Goal: Complete application form

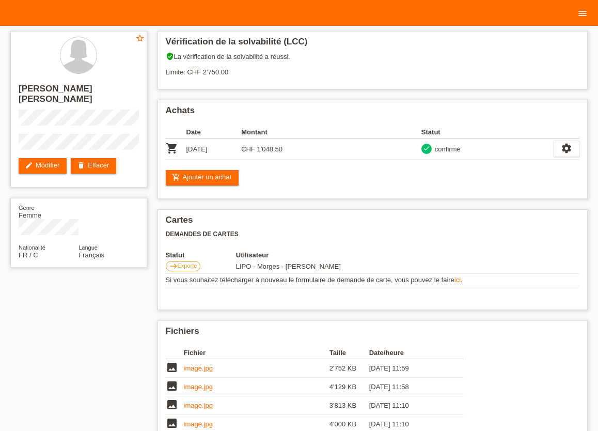
click at [584, 16] on icon "menu" at bounding box center [583, 13] width 10 height 10
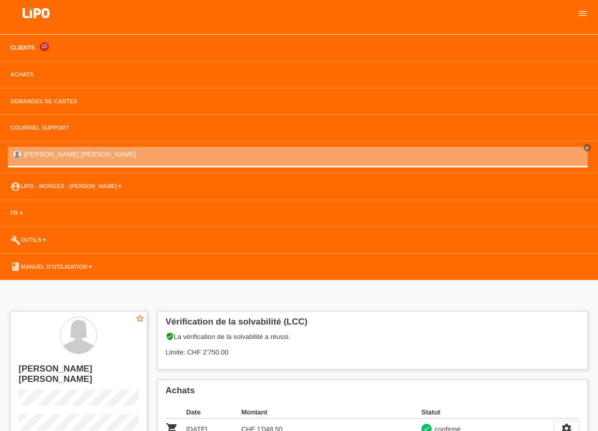
click at [14, 47] on link "Clients" at bounding box center [22, 47] width 35 height 6
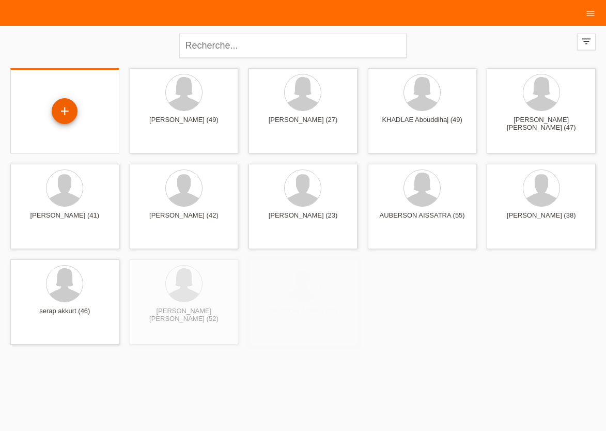
click at [67, 110] on div "+" at bounding box center [65, 111] width 26 height 26
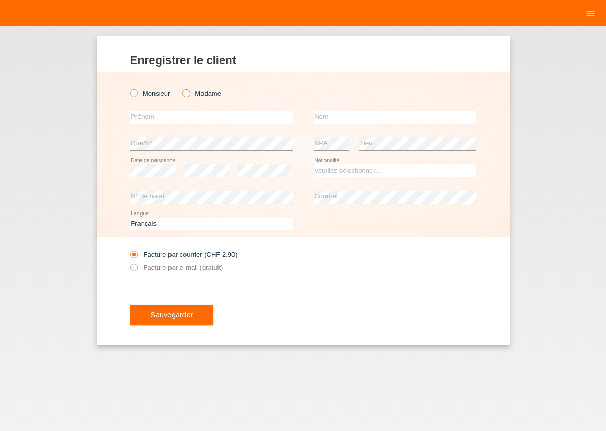
click at [181, 88] on icon at bounding box center [181, 88] width 0 height 0
click at [188, 95] on input "Madame" at bounding box center [185, 92] width 7 height 7
radio input "true"
click at [182, 117] on input "text" at bounding box center [211, 117] width 163 height 13
type input "CONCEICAO"
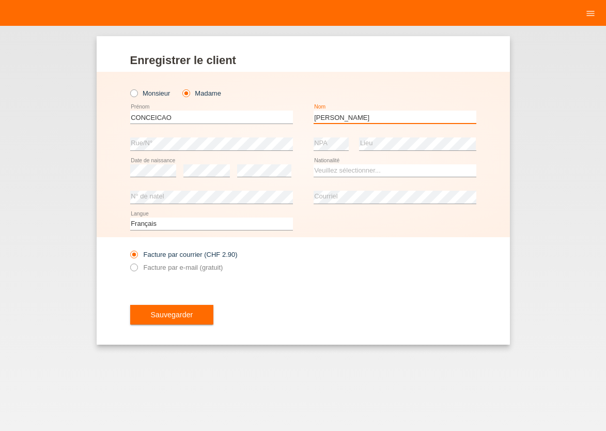
type input "[PERSON_NAME]"
click at [314, 164] on select "Veuillez sélectionner... Suisse Allemagne Autriche Liechtenstein ------------ A…" at bounding box center [395, 170] width 163 height 12
select select "CH"
click at [0, 0] on option "Suisse" at bounding box center [0, 0] width 0 height 0
click at [128, 262] on icon at bounding box center [128, 262] width 0 height 0
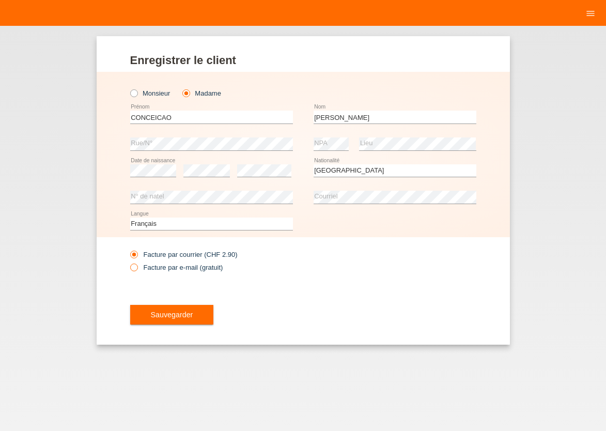
click at [137, 268] on input "Facture par e-mail (gratuit)" at bounding box center [133, 270] width 7 height 13
radio input "true"
click at [160, 314] on span "Sauvegarder" at bounding box center [172, 315] width 42 height 8
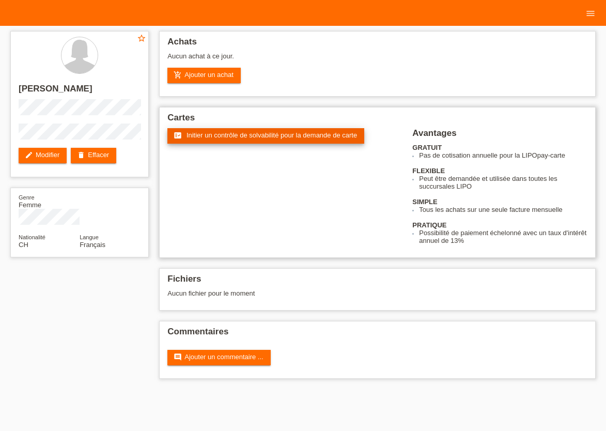
click at [249, 135] on span "Initier un contrôle de solvabilité pour la demande de carte" at bounding box center [272, 135] width 171 height 8
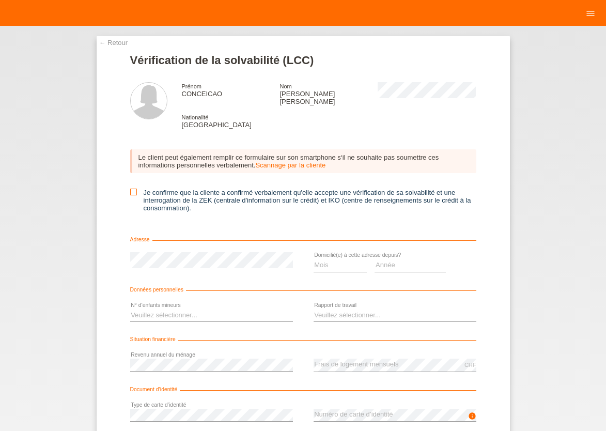
click at [130, 189] on icon at bounding box center [133, 192] width 7 height 7
click at [130, 189] on input "Je confirme que la cliente a confirmé verbalement qu'elle accepte une vérificat…" at bounding box center [133, 192] width 7 height 7
checkbox input "true"
click at [314, 259] on select "Mois 01 02 03 04 05 06 07 08 09 10" at bounding box center [341, 265] width 54 height 12
select select "06"
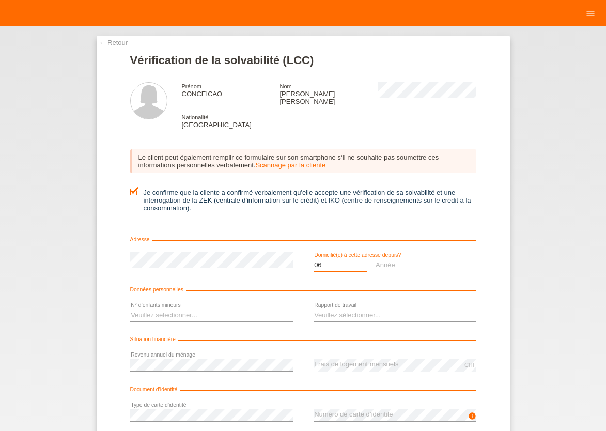
click at [0, 0] on option "06" at bounding box center [0, 0] width 0 height 0
click at [375, 259] on select "Année 2025 2024 2023 2022 2021 2020 2019 2018 2017 2016 2015 2014 2013 2012 201…" at bounding box center [410, 265] width 71 height 12
select select "2015"
click at [0, 0] on option "2015" at bounding box center [0, 0] width 0 height 0
click at [130, 309] on select "Veuillez sélectionner... 0 1 2 3 4 5 6 7 8 9" at bounding box center [211, 315] width 163 height 12
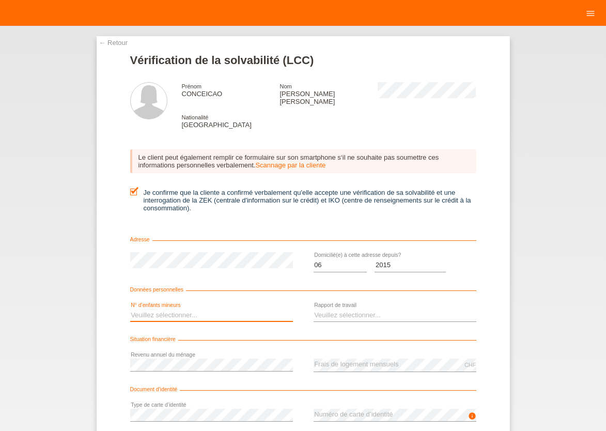
select select "1"
click at [0, 0] on option "1" at bounding box center [0, 0] width 0 height 0
click at [314, 309] on select "Veuillez sélectionner... A durée indéterminée A durée déterminée Apprenti/étudi…" at bounding box center [395, 315] width 163 height 12
select select "UNLIMITED"
click at [0, 0] on option "A durée indéterminée" at bounding box center [0, 0] width 0 height 0
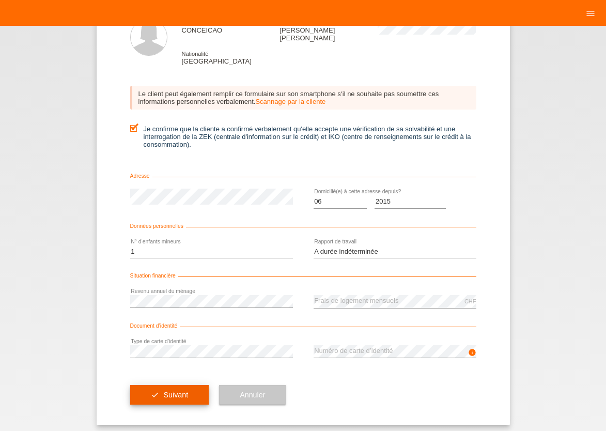
click at [174, 393] on span "Suivant" at bounding box center [175, 395] width 25 height 8
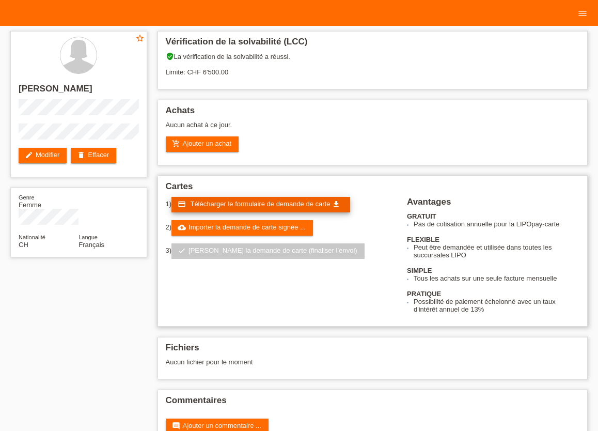
click at [230, 204] on span "Télécharger le formulaire de demande de carte" at bounding box center [260, 204] width 140 height 8
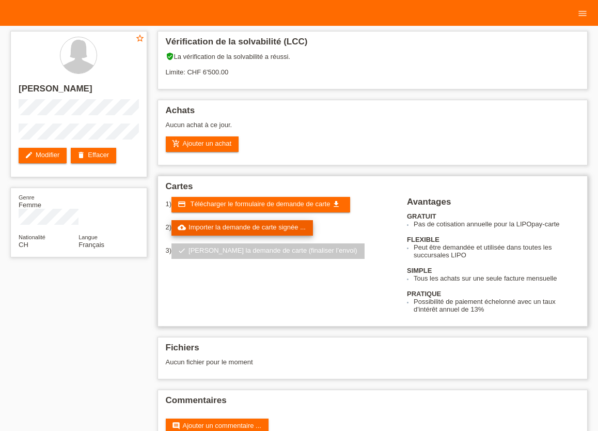
click at [242, 231] on link "cloud_upload Importer la demande de carte signée ..." at bounding box center [243, 228] width 142 height 16
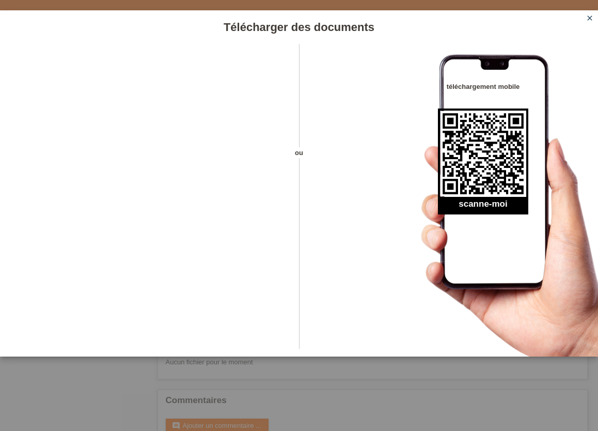
click at [591, 20] on icon "close" at bounding box center [590, 18] width 8 height 8
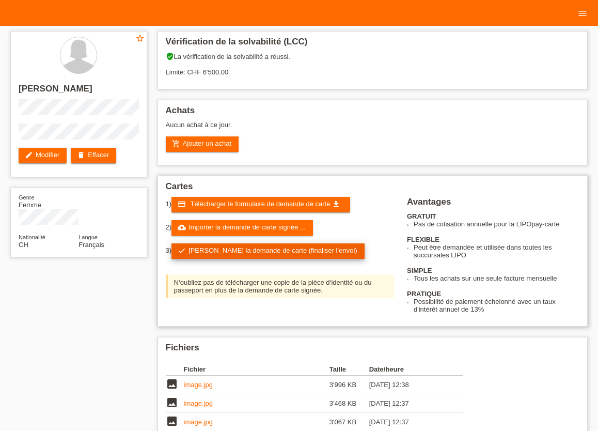
click at [221, 253] on link "check Soumettre la demande de carte (finaliser l’envoi)" at bounding box center [268, 251] width 193 height 16
